Goal: Information Seeking & Learning: Learn about a topic

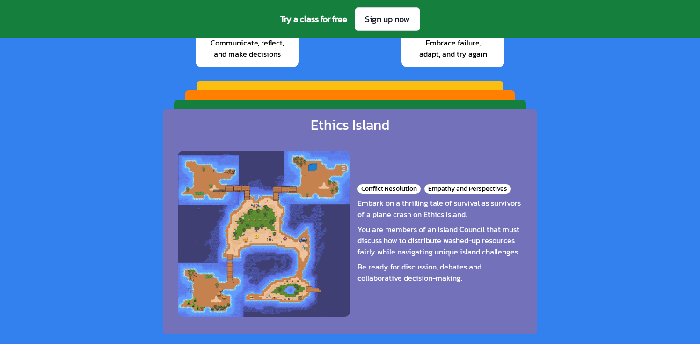
scroll to position [1477, 0]
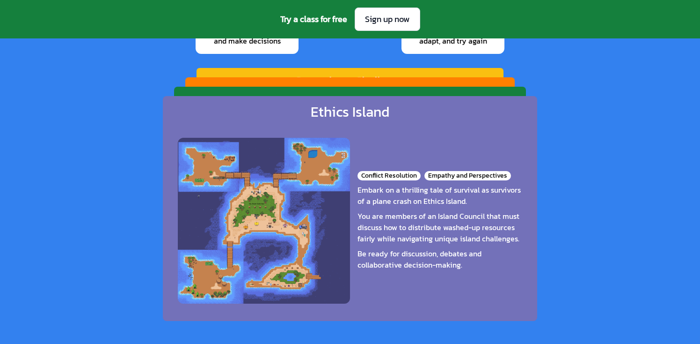
click at [449, 93] on div "Galactic Gear Masters Teamwork Dynamics Risk Assessment Embark on an intergalac…" at bounding box center [350, 192] width 352 height 211
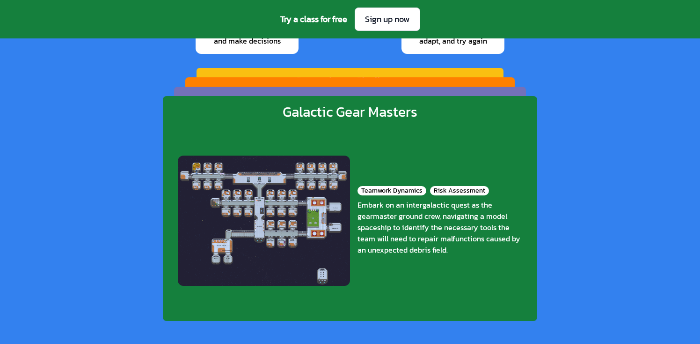
click at [449, 82] on div "Riddle Racers Clarity and Timing Role Assignment and Adaptability Step forth in…" at bounding box center [349, 175] width 329 height 197
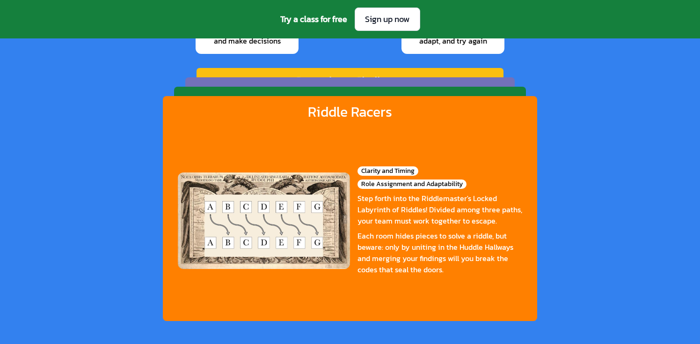
click at [449, 73] on div "Countdown Challenge Reflection and Iteration Time Management Can you work toget…" at bounding box center [350, 160] width 307 height 184
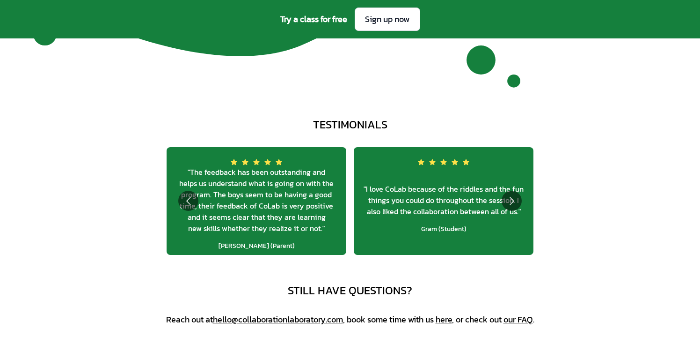
scroll to position [3429, 0]
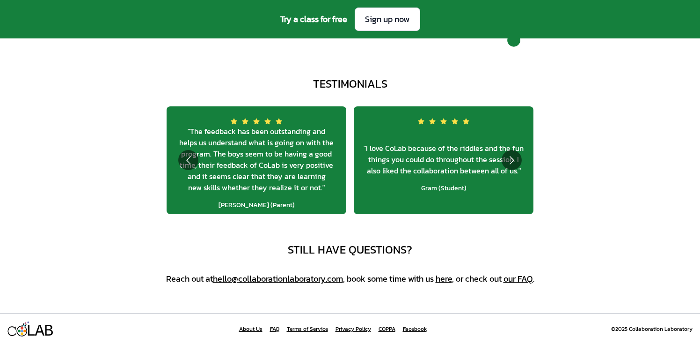
click at [257, 327] on link "About Us" at bounding box center [250, 328] width 23 height 7
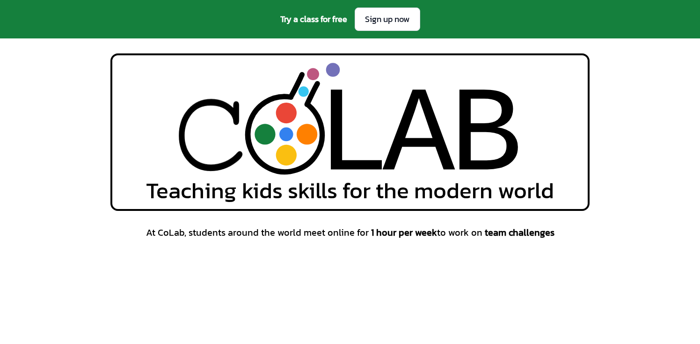
scroll to position [3429, 0]
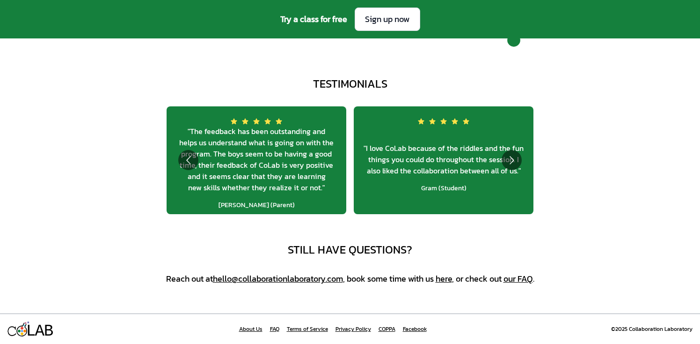
click at [521, 279] on link "our FAQ" at bounding box center [518, 278] width 29 height 13
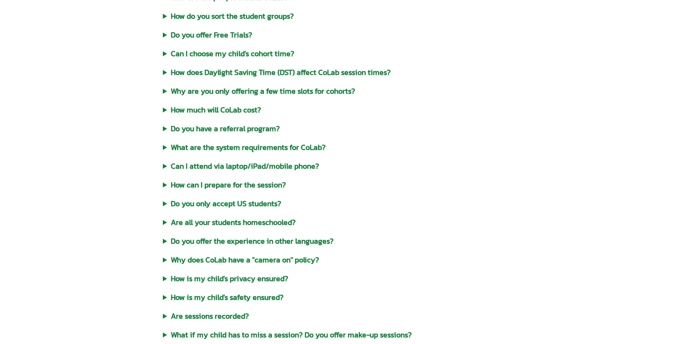
scroll to position [335, 0]
click at [163, 55] on summary "Can I choose my child's cohort time?" at bounding box center [350, 52] width 374 height 11
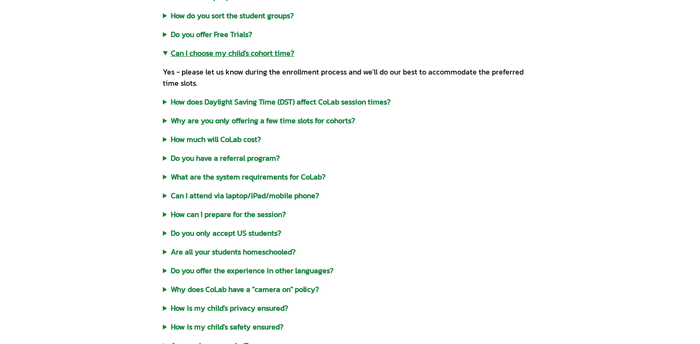
click at [163, 55] on summary "Can I choose my child's cohort time?" at bounding box center [350, 52] width 374 height 11
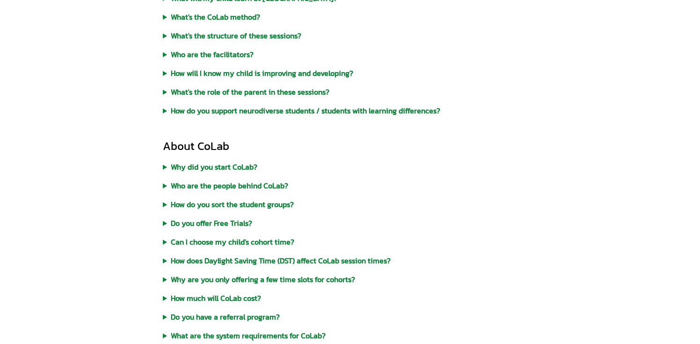
scroll to position [0, 0]
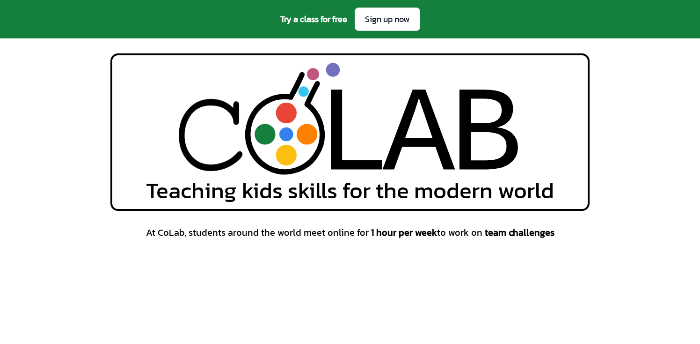
scroll to position [3429, 0]
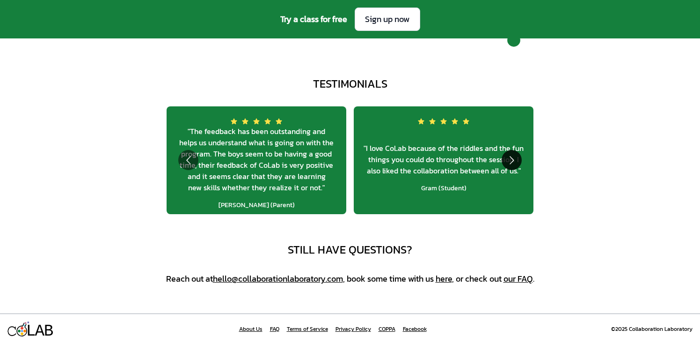
click at [514, 155] on button "Go to next slide" at bounding box center [512, 160] width 20 height 20
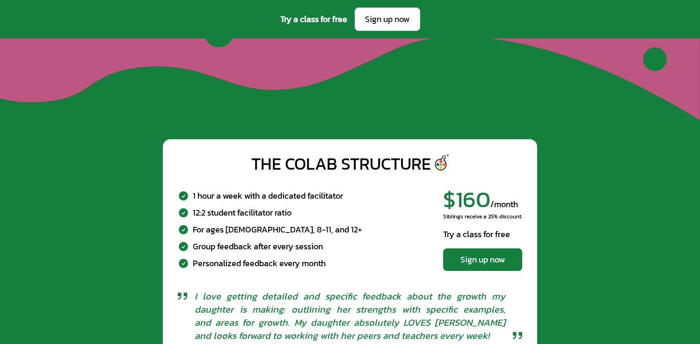
scroll to position [2962, 0]
